Goal: Task Accomplishment & Management: Manage account settings

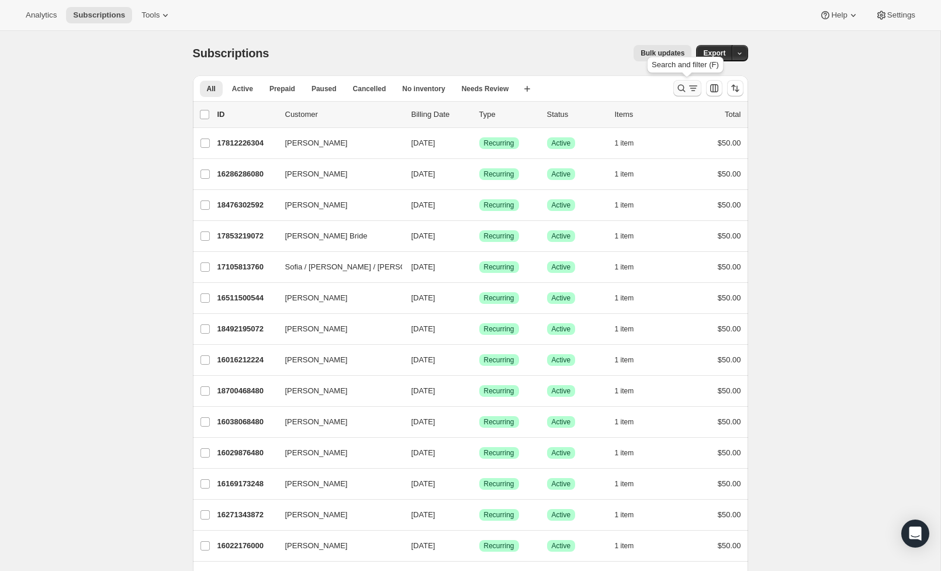
click at [678, 94] on button "Search and filter results" at bounding box center [687, 88] width 28 height 16
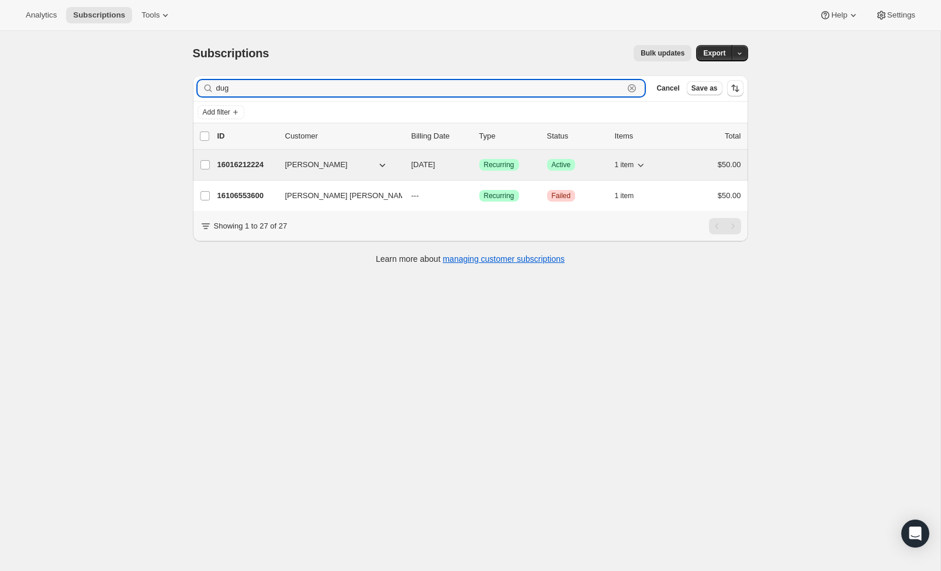
type input "dug"
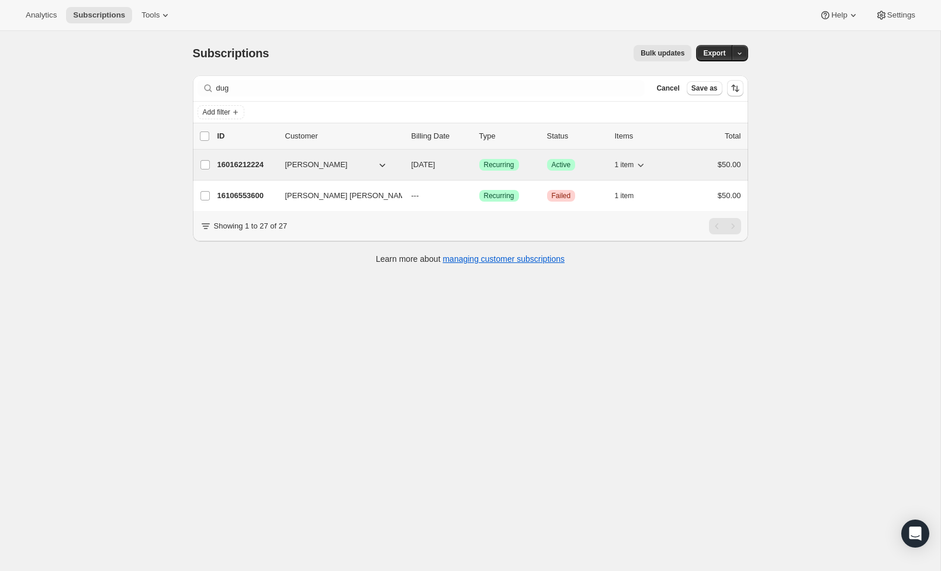
click at [497, 166] on span "Recurring" at bounding box center [499, 164] width 30 height 9
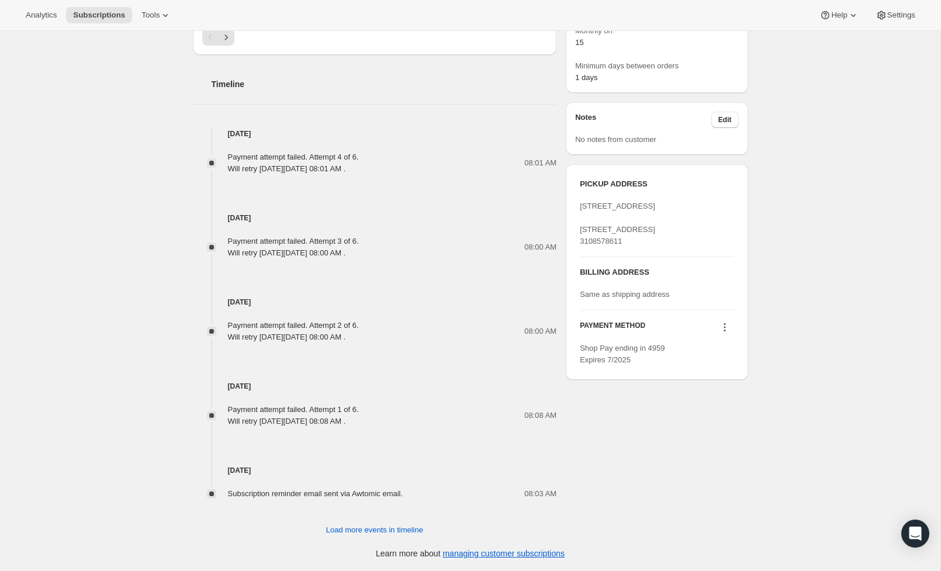
scroll to position [540, 0]
click at [724, 333] on icon at bounding box center [725, 328] width 12 height 12
click at [732, 374] on span "Send link to update card" at bounding box center [722, 374] width 82 height 9
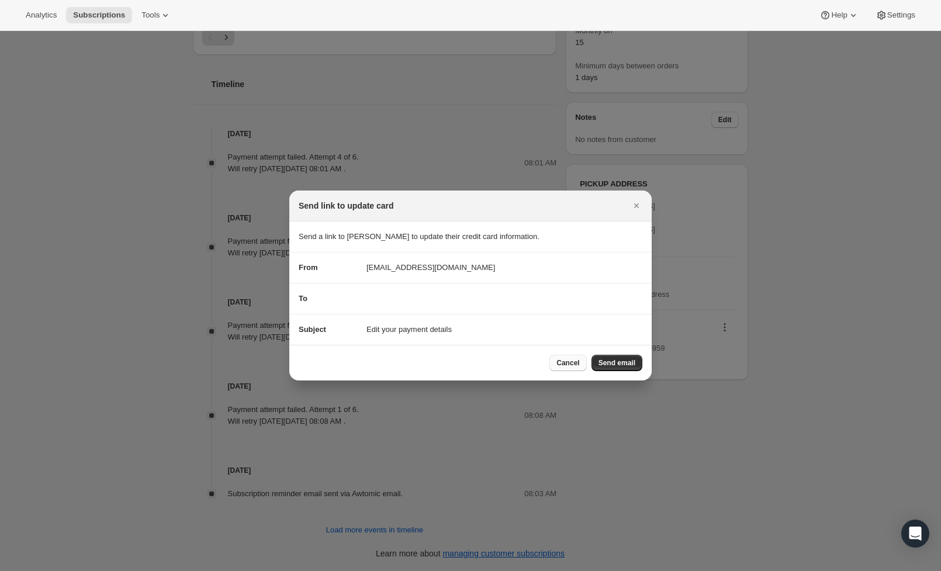
click at [568, 356] on div "Cancel Send email" at bounding box center [470, 363] width 362 height 36
click at [569, 357] on button "Cancel" at bounding box center [568, 363] width 37 height 16
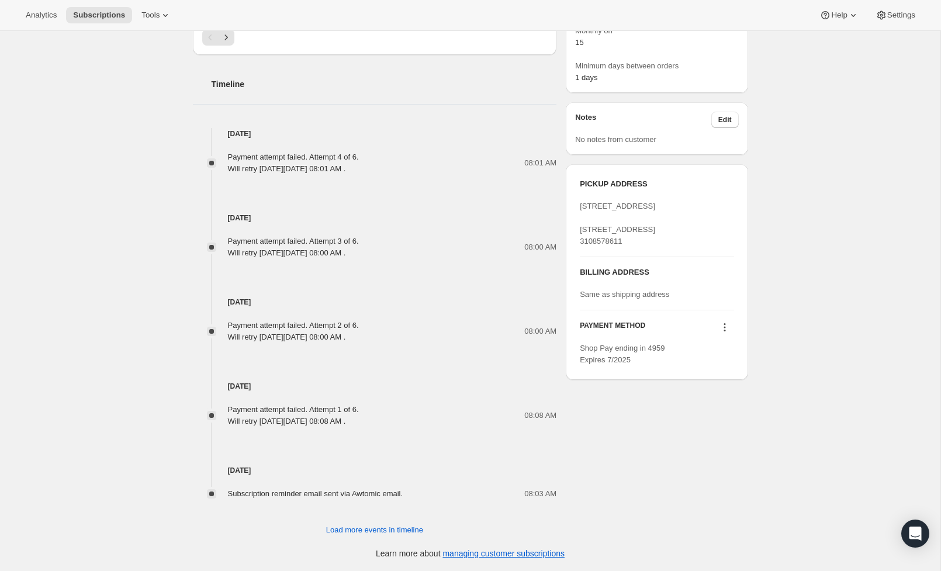
click at [726, 333] on icon at bounding box center [725, 328] width 12 height 12
click at [732, 391] on span "Select payment method" at bounding box center [721, 394] width 80 height 9
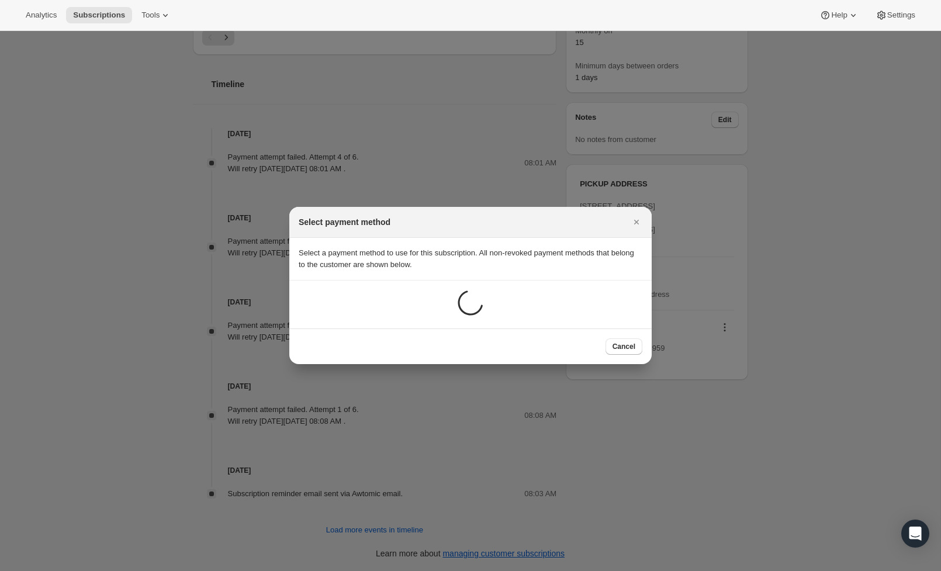
scroll to position [0, 0]
drag, startPoint x: 637, startPoint y: 219, endPoint x: 854, endPoint y: 303, distance: 232.4
click at [637, 219] on icon "Close" at bounding box center [637, 223] width 12 height 12
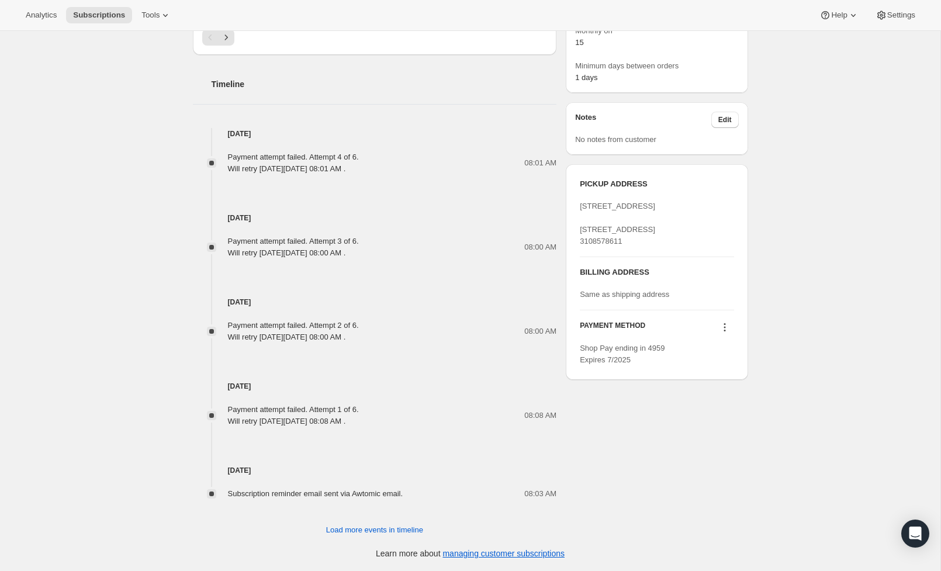
click at [720, 333] on icon at bounding box center [725, 328] width 12 height 12
click at [730, 409] on span "Add credit card" at bounding box center [722, 415] width 82 height 12
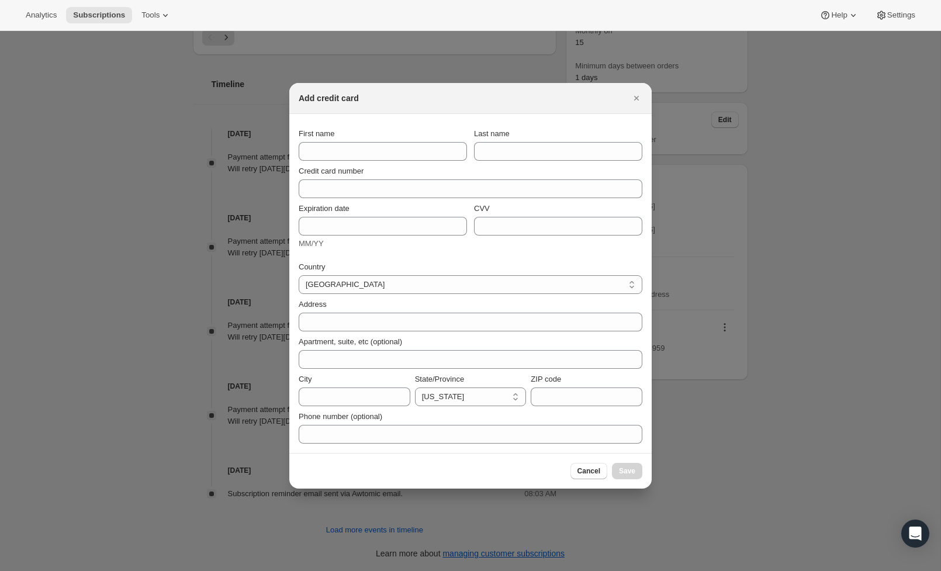
scroll to position [0, 0]
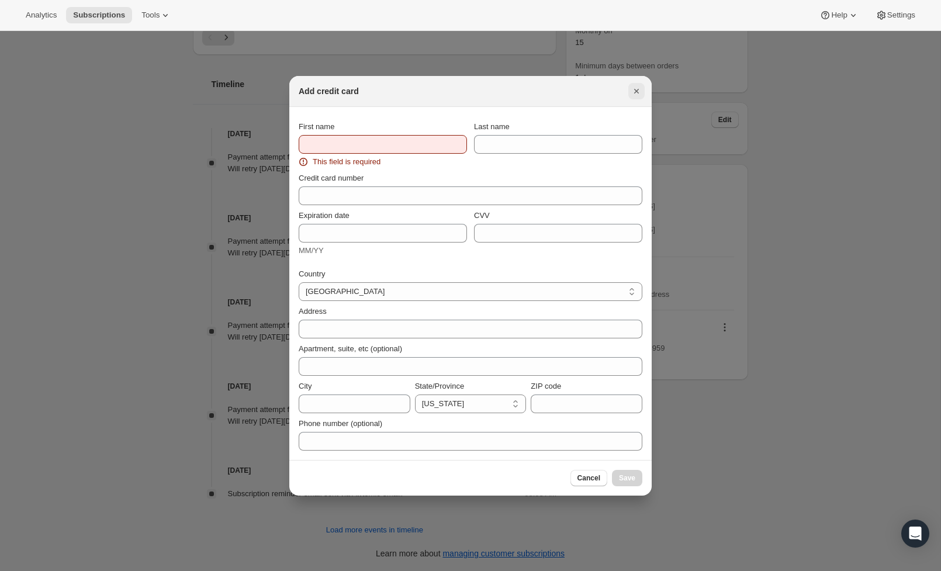
click at [635, 98] on button "Close" at bounding box center [636, 91] width 16 height 16
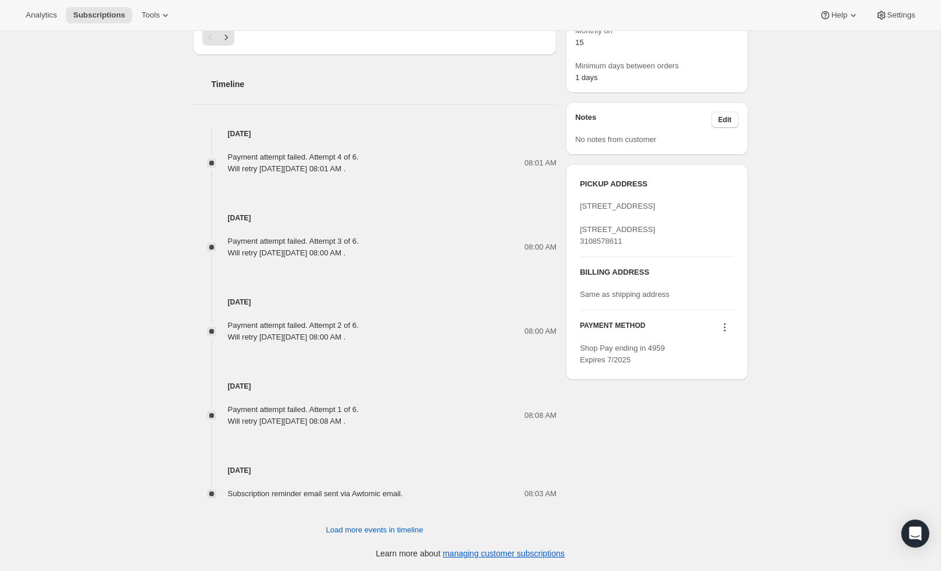
scroll to position [540, 0]
click at [726, 333] on icon at bounding box center [725, 328] width 12 height 12
click at [723, 417] on span "Add credit card" at bounding box center [706, 414] width 51 height 9
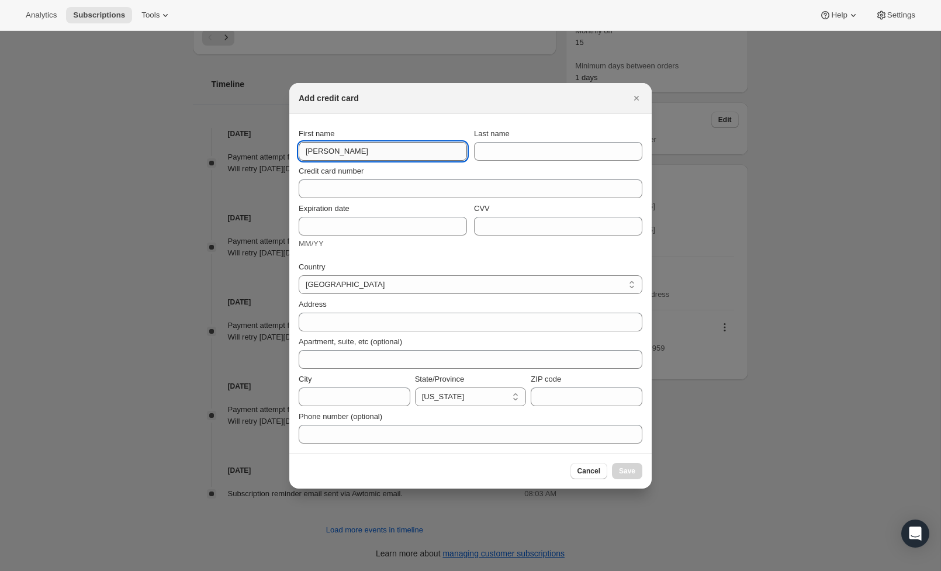
type input "[PERSON_NAME]"
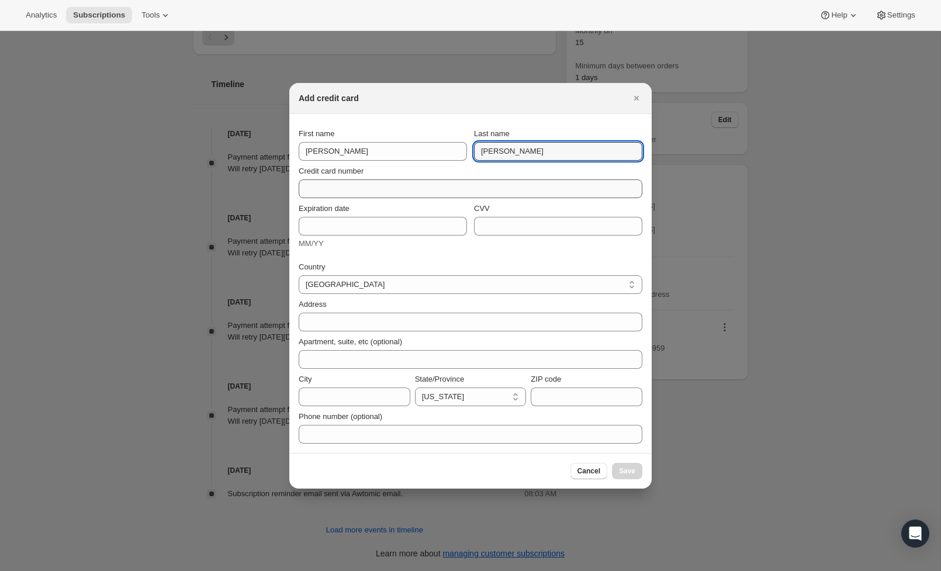
type input "[PERSON_NAME]"
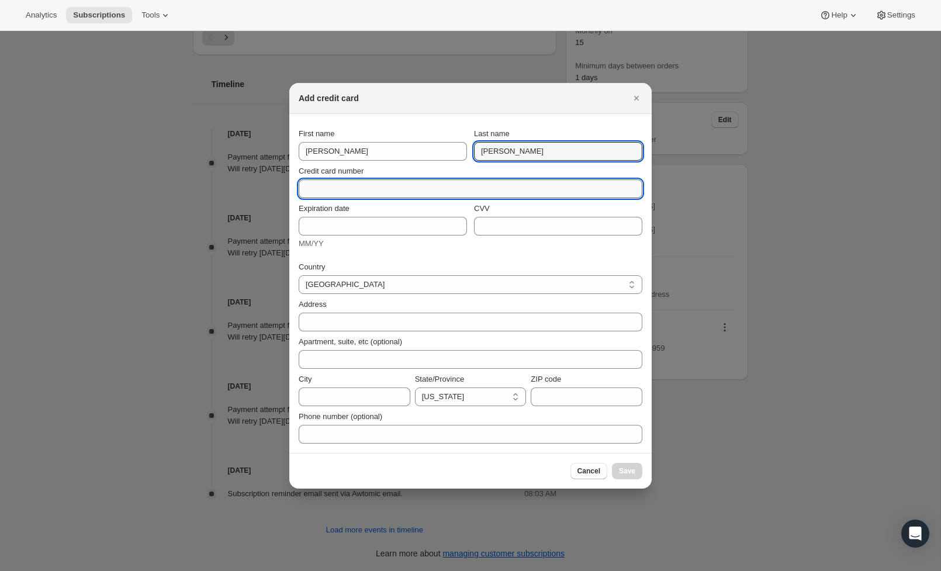
click at [350, 189] on input "Credit card number" at bounding box center [466, 188] width 334 height 19
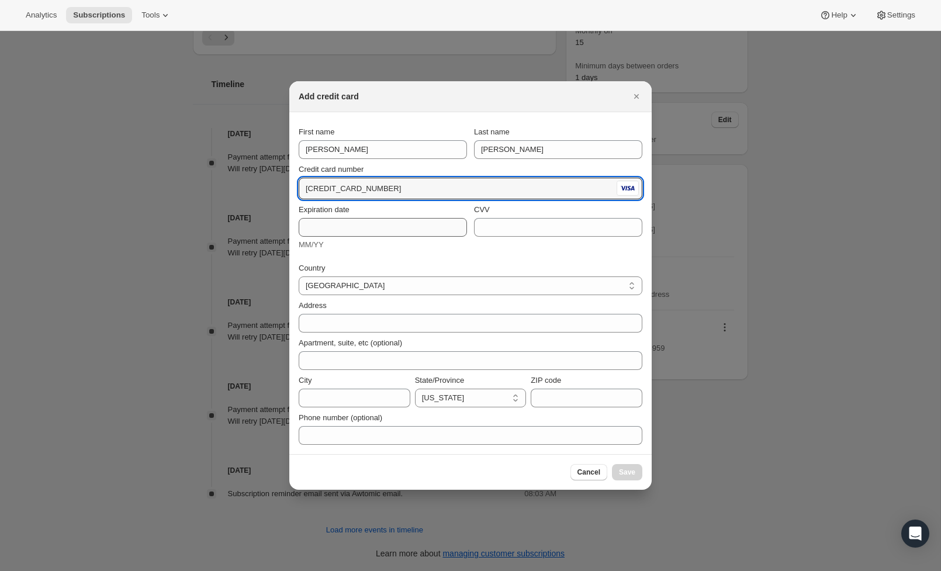
type input "[CREDIT_CARD_NUMBER]"
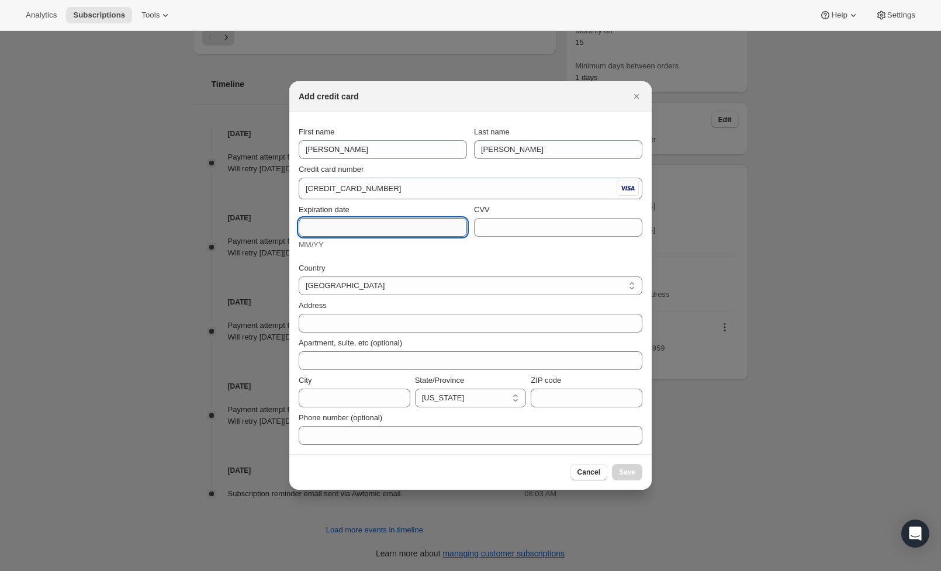
click at [448, 233] on input "Expiration date" at bounding box center [383, 227] width 168 height 19
click at [562, 224] on input "CVV" at bounding box center [558, 227] width 168 height 19
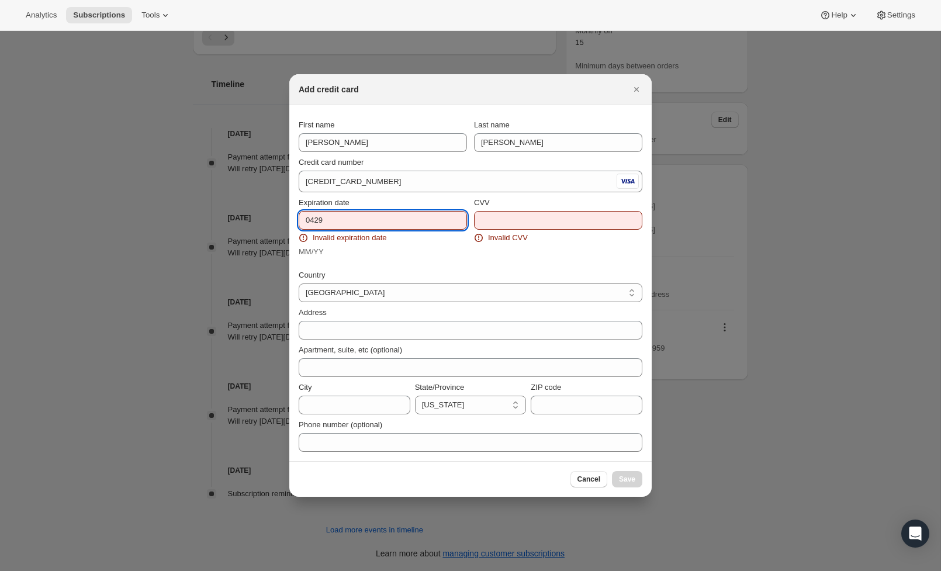
click at [318, 222] on input "0429" at bounding box center [383, 220] width 168 height 19
click at [315, 222] on input "0429" at bounding box center [383, 220] width 168 height 19
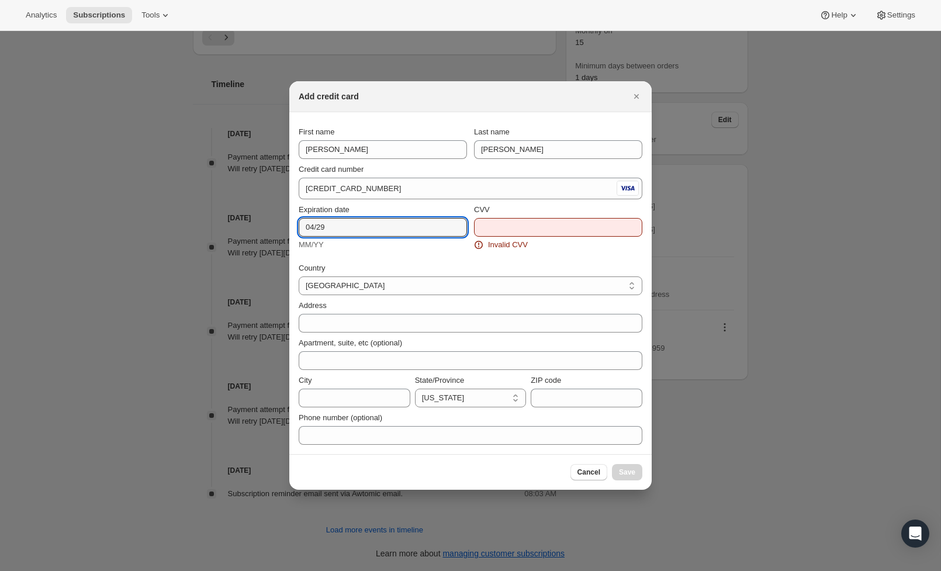
type input "04/29"
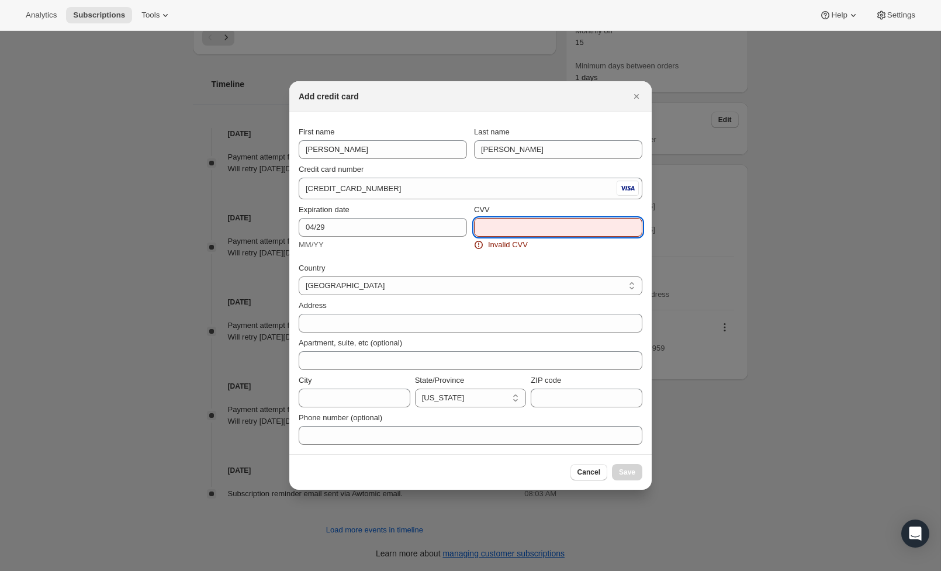
click at [527, 236] on input "CVV" at bounding box center [558, 227] width 168 height 19
type input "712"
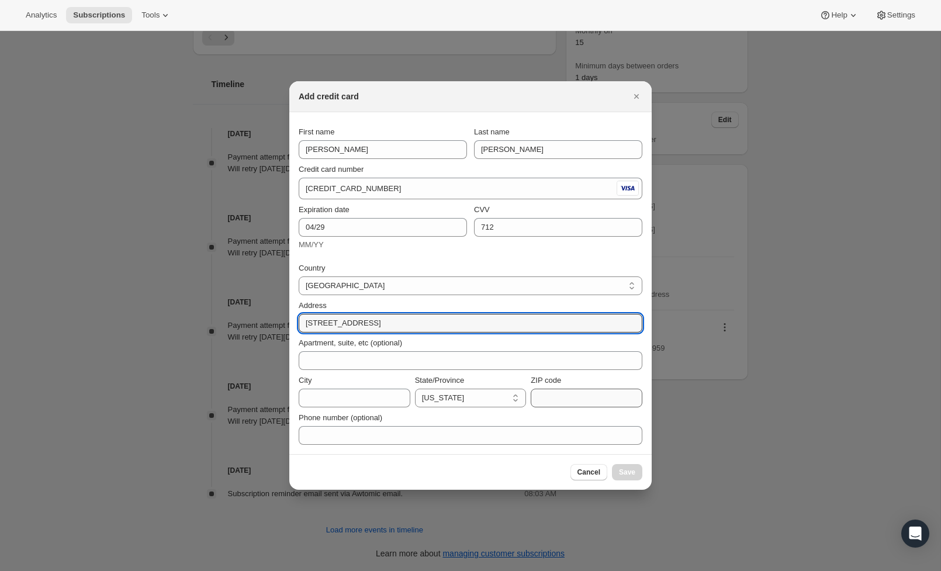
type input "[STREET_ADDRESS]"
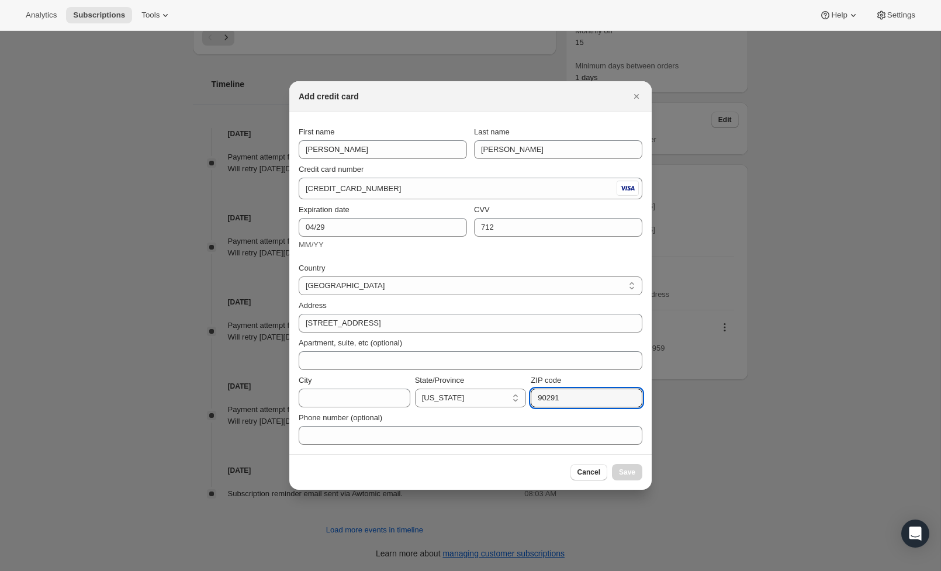
type input "90291"
click at [340, 388] on div "City" at bounding box center [355, 391] width 112 height 33
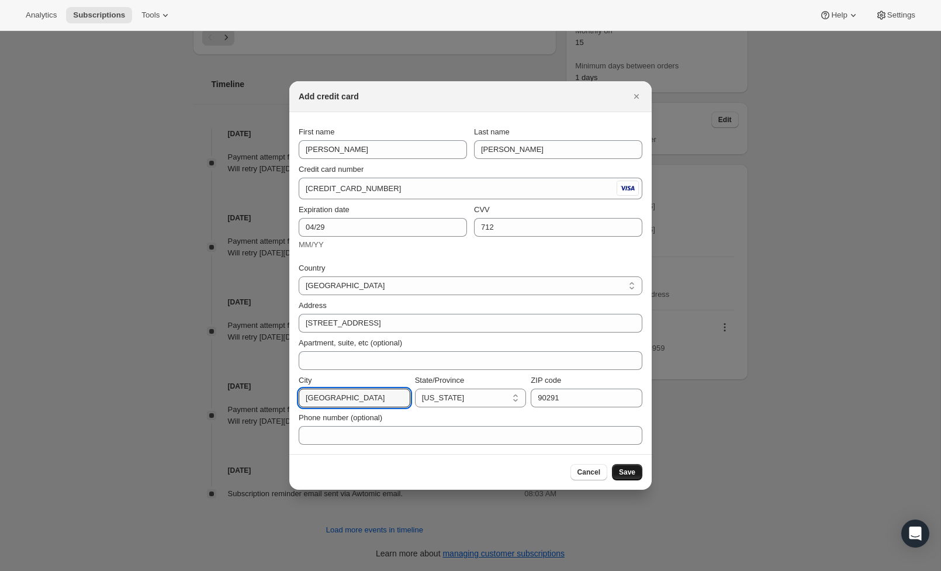
type input "[GEOGRAPHIC_DATA]"
click at [626, 469] on span "Save" at bounding box center [627, 472] width 16 height 9
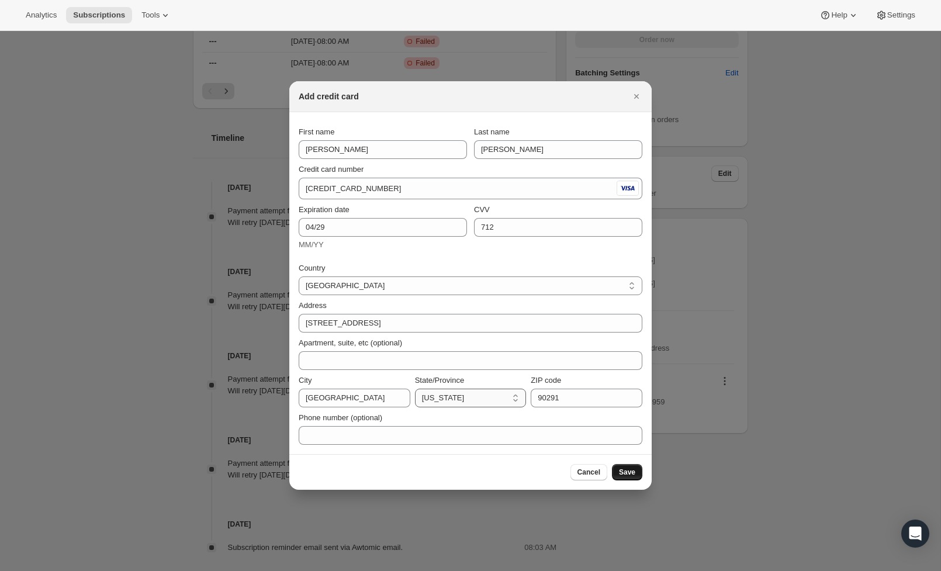
select select "CA"
click at [631, 472] on span "Save" at bounding box center [627, 472] width 16 height 9
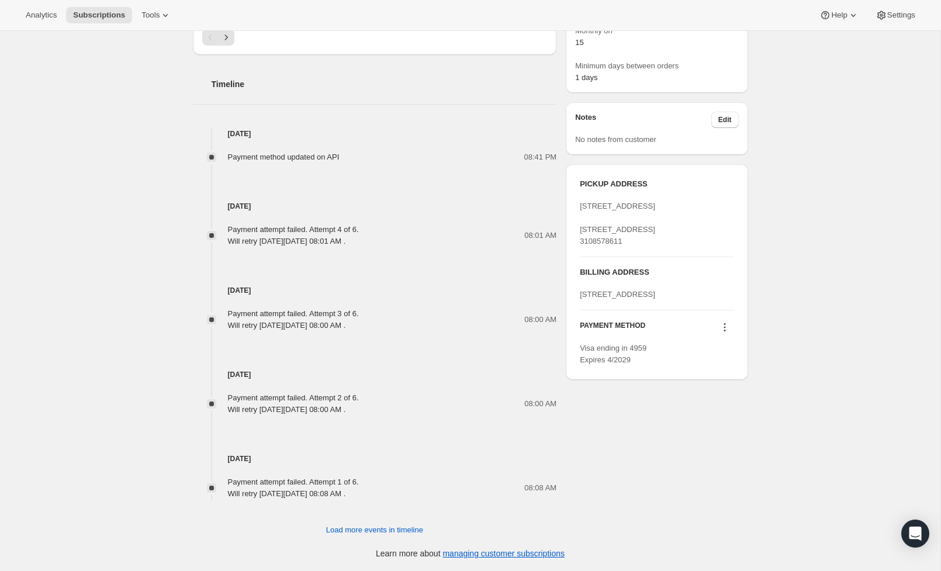
scroll to position [593, 0]
click at [725, 333] on icon at bounding box center [725, 328] width 12 height 12
click at [732, 440] on span "Add credit card" at bounding box center [706, 437] width 51 height 9
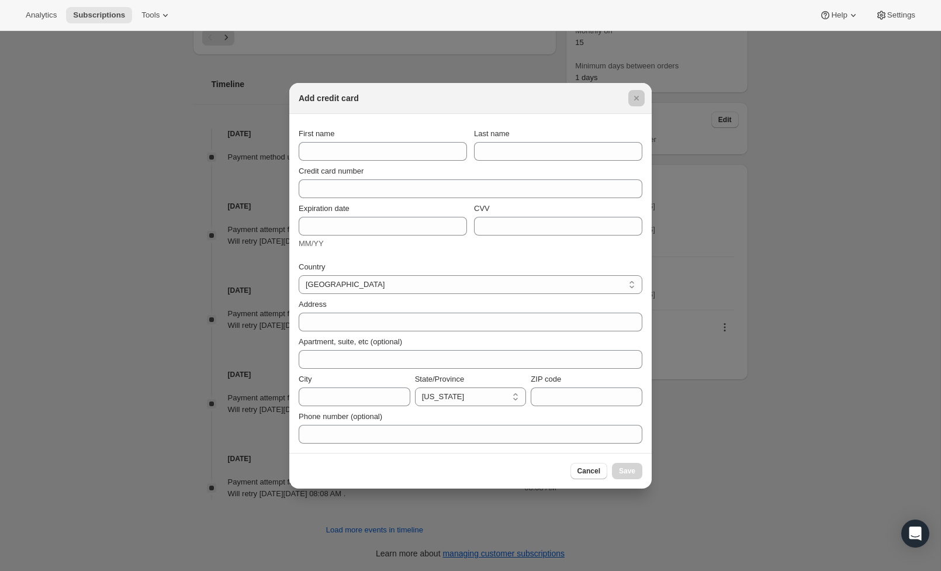
click at [837, 191] on div at bounding box center [470, 285] width 941 height 571
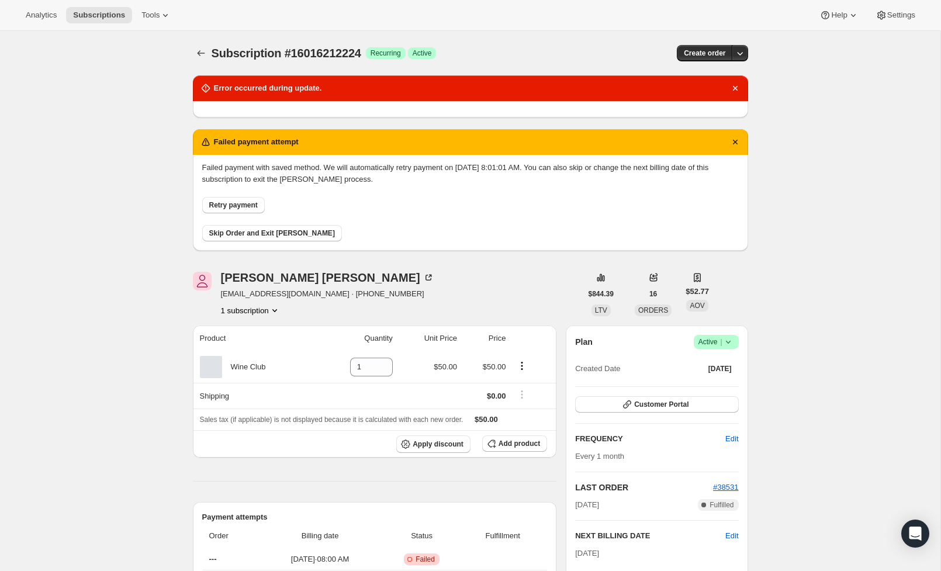
scroll to position [0, 0]
click at [213, 202] on span "Retry payment" at bounding box center [233, 205] width 49 height 9
